Goal: Find specific page/section: Find specific page/section

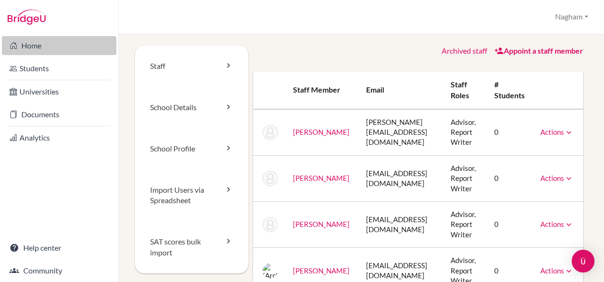
click at [32, 43] on link "Home" at bounding box center [59, 45] width 114 height 19
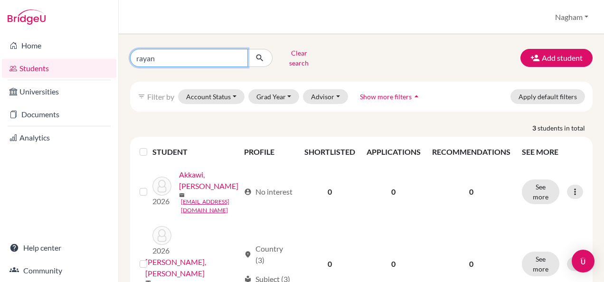
click at [181, 49] on input "rayan" at bounding box center [189, 58] width 118 height 18
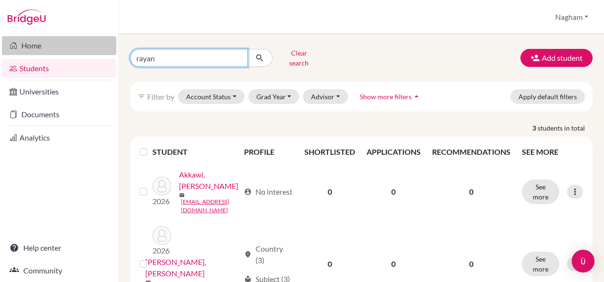
drag, startPoint x: 171, startPoint y: 49, endPoint x: 115, endPoint y: 49, distance: 56.5
click at [115, 49] on div "Home Students Universities Documents Analytics Help center Community Students o…" at bounding box center [302, 141] width 604 height 282
type input "[PERSON_NAME]"
click button "submit" at bounding box center [259, 58] width 25 height 18
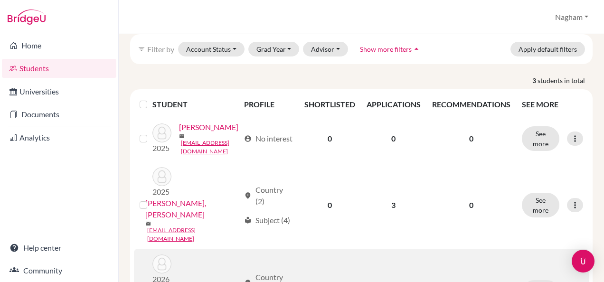
scroll to position [92, 0]
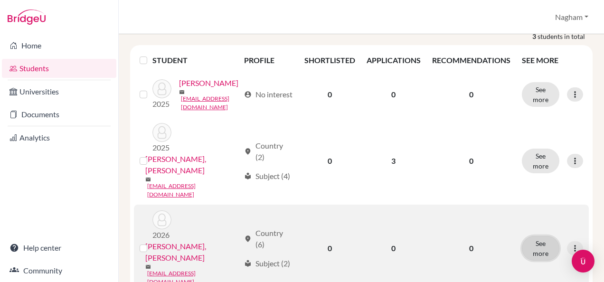
click at [536, 236] on button "See more" at bounding box center [541, 248] width 38 height 25
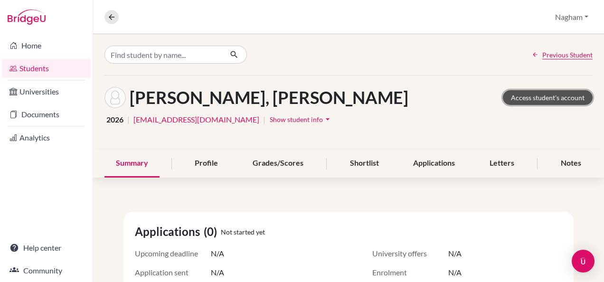
click at [538, 96] on link "Access student's account" at bounding box center [548, 97] width 90 height 15
